Goal: Task Accomplishment & Management: Complete application form

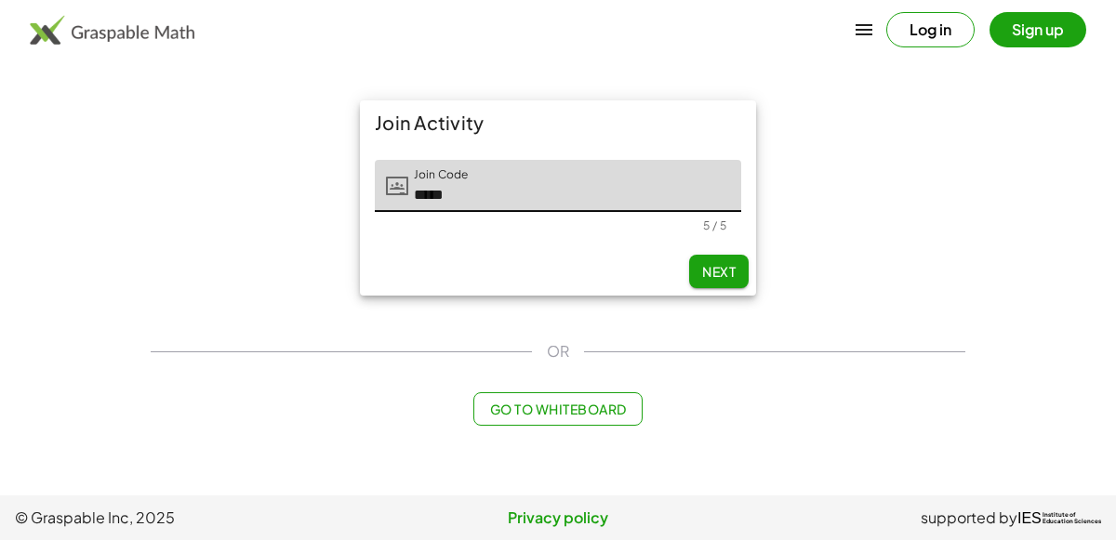
type input "*****"
